Goal: Check status

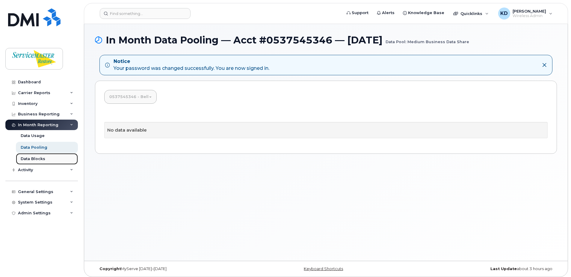
click at [37, 158] on div "Data Blocks" at bounding box center [33, 158] width 25 height 5
click at [44, 160] on div "Data Blocks" at bounding box center [33, 158] width 25 height 5
click at [134, 100] on link "0537545346 - Bell" at bounding box center [131, 96] width 52 height 13
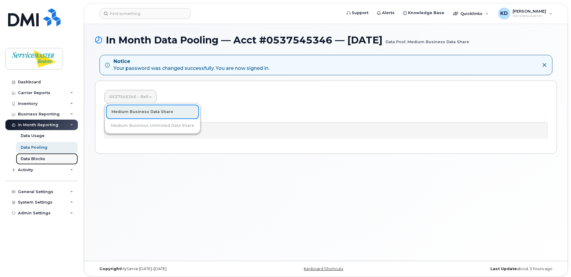
click at [33, 157] on div "Data Blocks" at bounding box center [33, 158] width 25 height 5
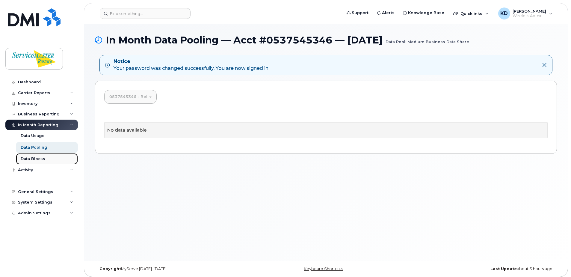
click at [33, 157] on div "Data Blocks" at bounding box center [33, 158] width 25 height 5
click at [31, 159] on div "Data Blocks" at bounding box center [33, 158] width 25 height 5
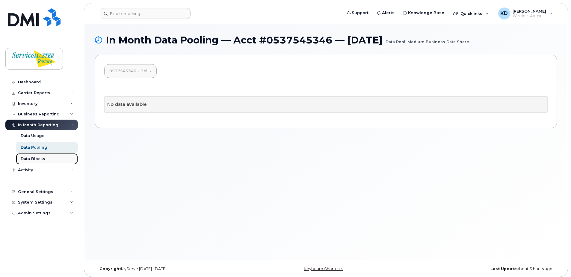
click at [27, 158] on div "Data Blocks" at bounding box center [33, 158] width 25 height 5
click at [36, 158] on div "Data Blocks" at bounding box center [33, 158] width 25 height 5
click at [20, 158] on link "Data Blocks" at bounding box center [47, 158] width 62 height 11
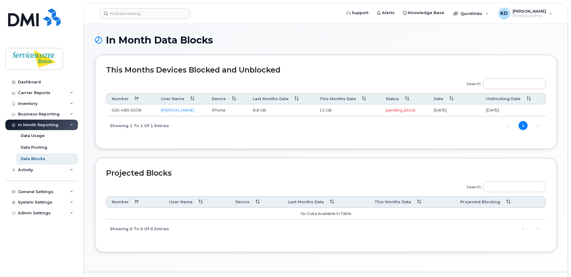
click at [394, 110] on td "pending_block" at bounding box center [405, 110] width 48 height 12
click at [187, 111] on link "[PERSON_NAME]" at bounding box center [177, 110] width 33 height 5
click at [403, 110] on td "pending_block" at bounding box center [405, 110] width 48 height 12
